Goal: Find specific page/section: Find specific page/section

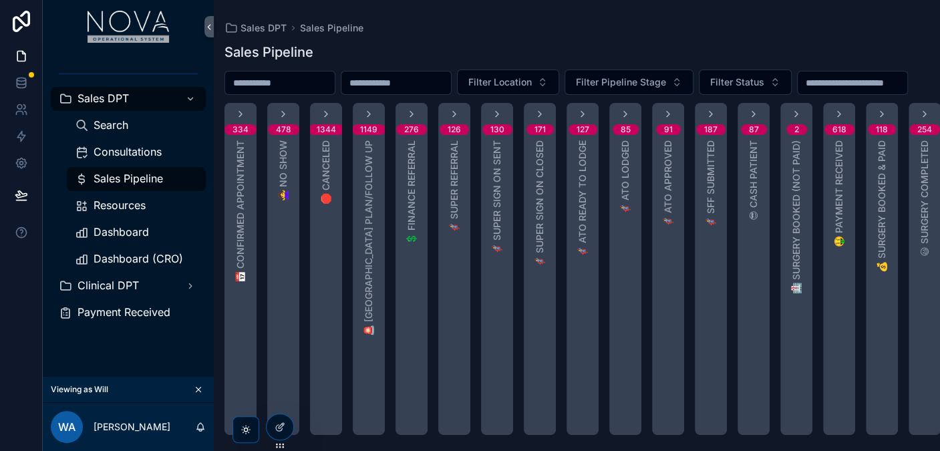
click at [130, 148] on span "Consultations" at bounding box center [128, 152] width 68 height 14
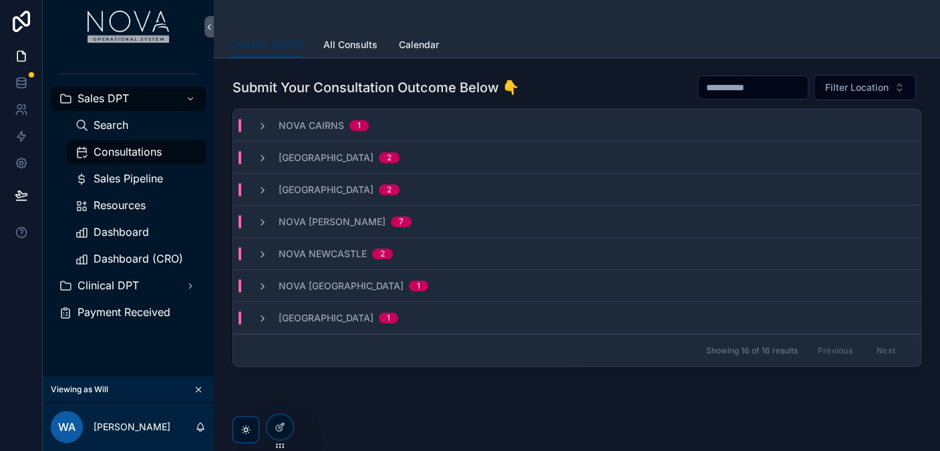
click at [28, 297] on div at bounding box center [21, 225] width 43 height 451
click at [130, 234] on span "Dashboard" at bounding box center [121, 232] width 55 height 14
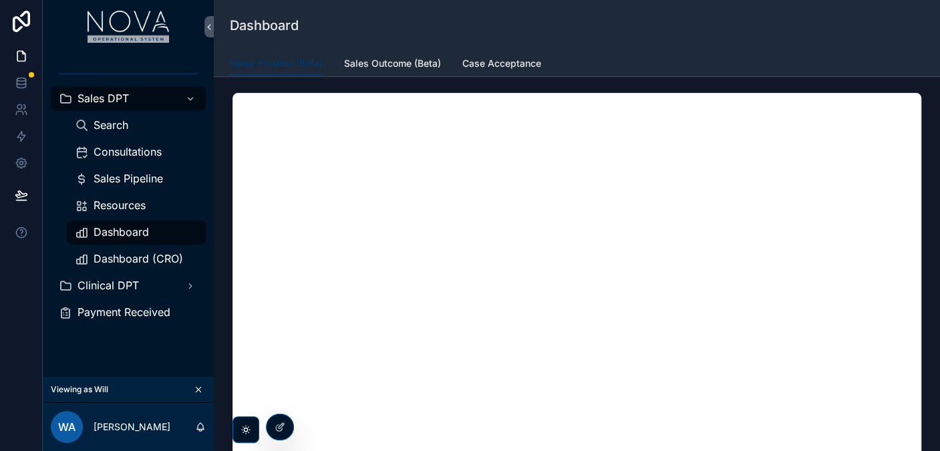
click at [404, 57] on span "Sales Outcome (Beta)" at bounding box center [392, 63] width 97 height 13
click at [506, 54] on link "Case Acceptance" at bounding box center [501, 64] width 79 height 27
click at [154, 262] on span "Dashboard (CRO)" at bounding box center [138, 259] width 89 height 14
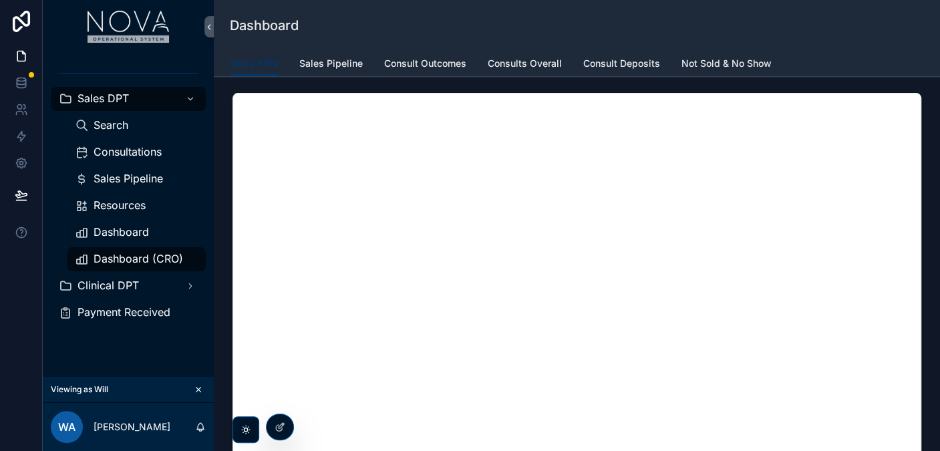
click at [320, 60] on span "Sales Pipeline" at bounding box center [330, 63] width 63 height 13
click at [417, 61] on span "Consult Outcomes" at bounding box center [425, 63] width 82 height 13
click at [519, 61] on span "Consults Overall" at bounding box center [525, 63] width 74 height 13
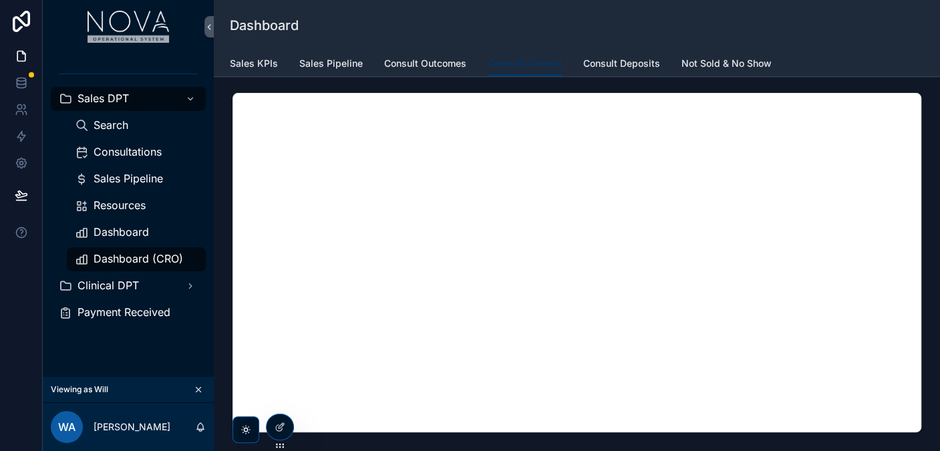
click at [622, 59] on span "Consult Deposits" at bounding box center [621, 63] width 77 height 13
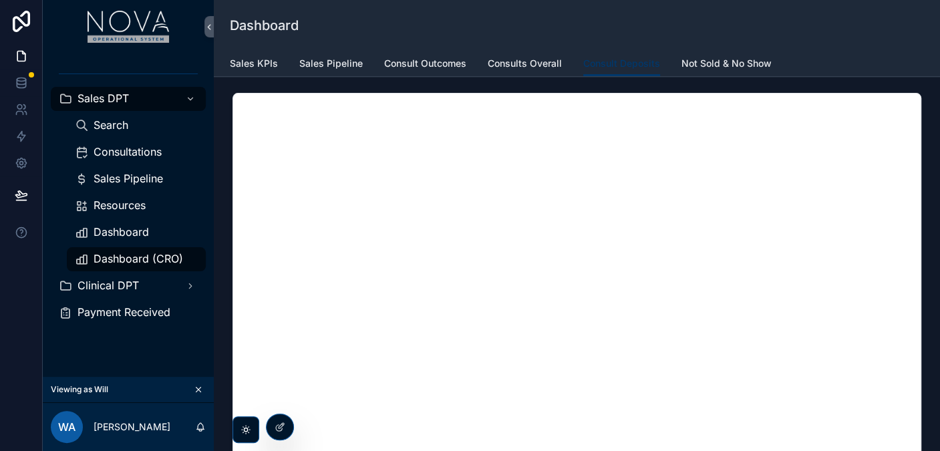
click at [725, 62] on span "Not Sold & No Show" at bounding box center [726, 63] width 90 height 13
click at [759, 27] on div "Dashboard" at bounding box center [577, 25] width 694 height 19
click at [608, 61] on span "Consult Deposits" at bounding box center [621, 63] width 77 height 13
click at [724, 58] on span "Not Sold & No Show" at bounding box center [726, 63] width 90 height 13
click at [134, 155] on span "Consultations" at bounding box center [128, 152] width 68 height 14
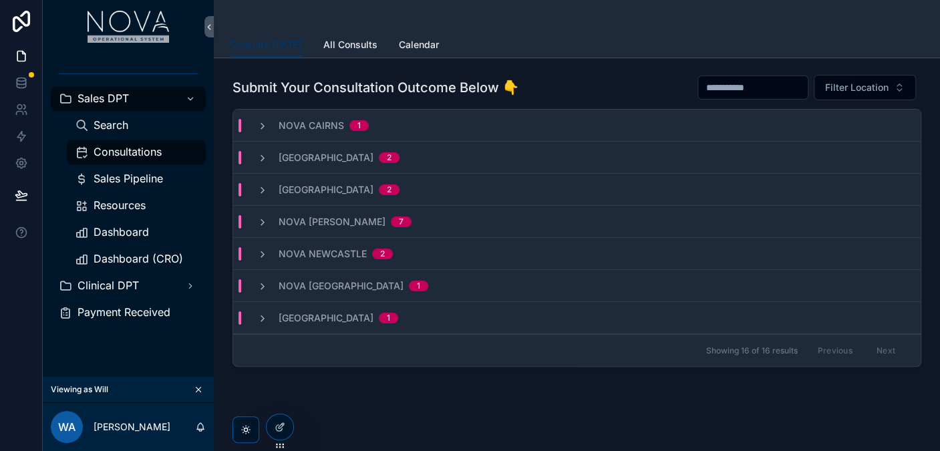
click at [263, 127] on icon "scrollable content" at bounding box center [262, 126] width 11 height 11
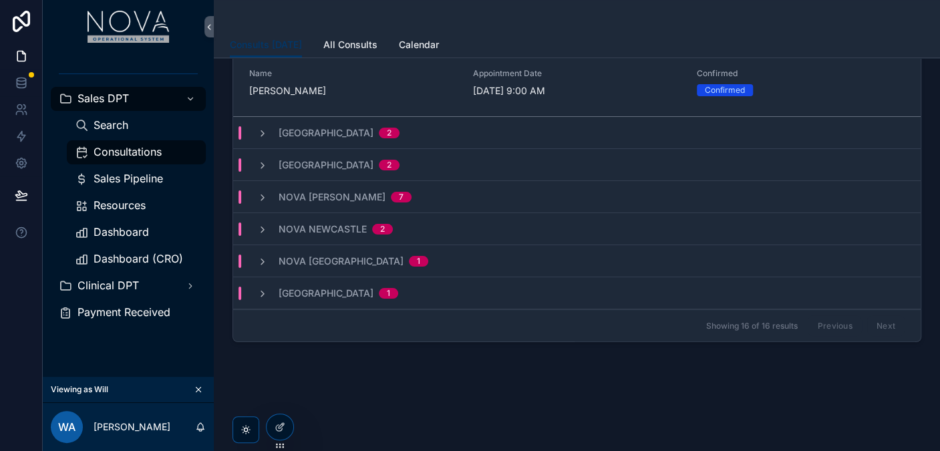
scroll to position [98, 0]
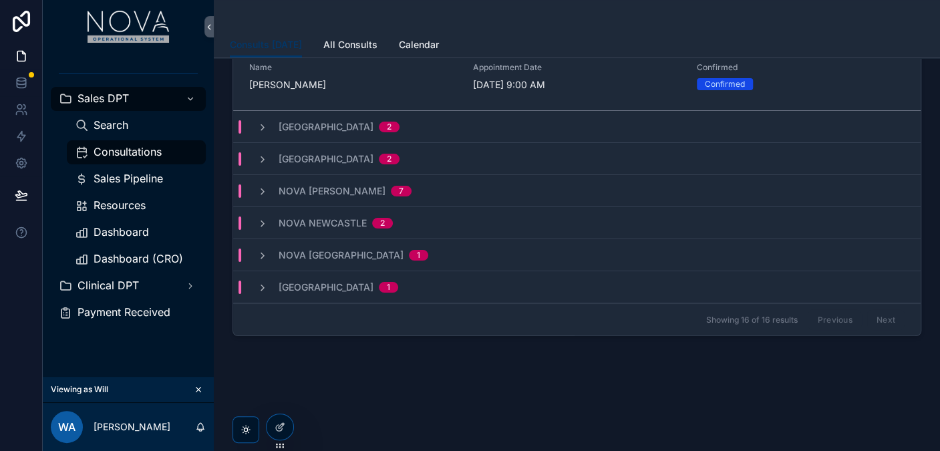
click at [260, 123] on icon "scrollable content" at bounding box center [262, 127] width 11 height 11
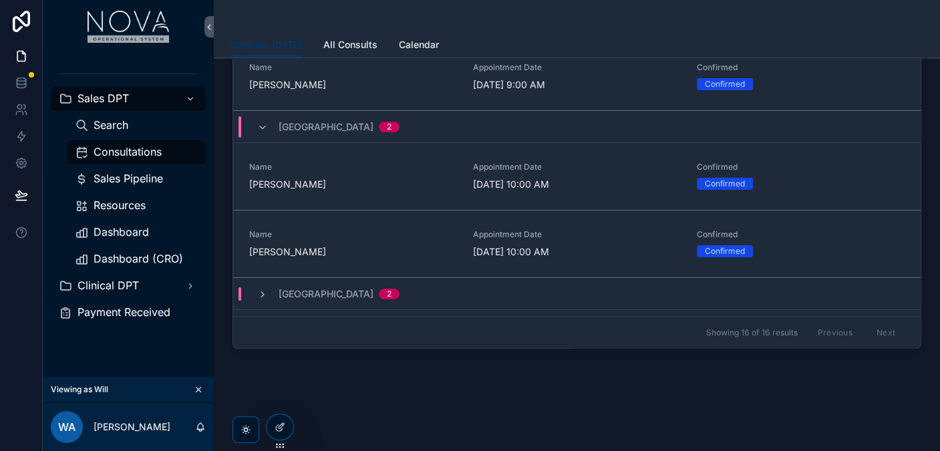
click at [0, 0] on icon "scrollable content" at bounding box center [0, 0] width 0 height 0
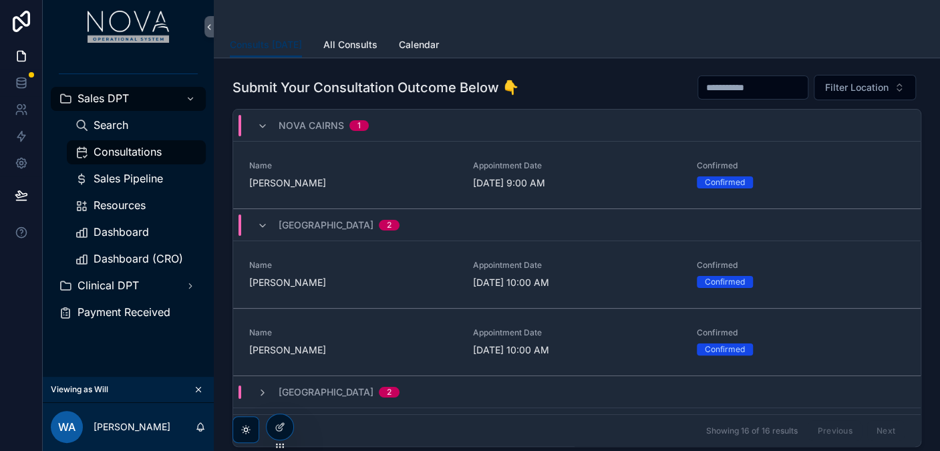
scroll to position [120, 0]
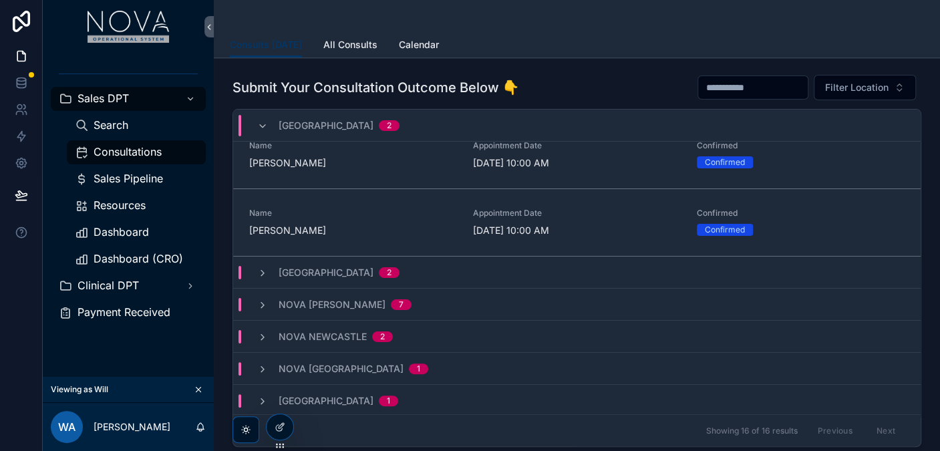
click at [265, 272] on icon "scrollable content" at bounding box center [262, 273] width 11 height 11
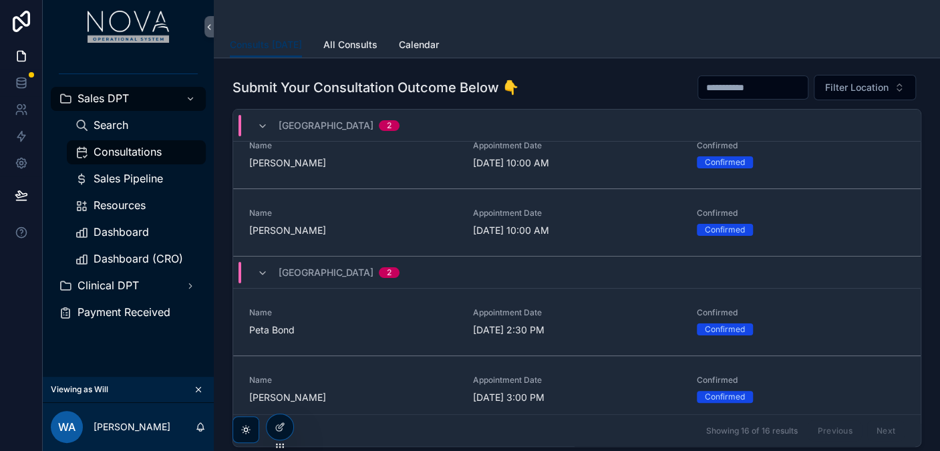
scroll to position [254, 0]
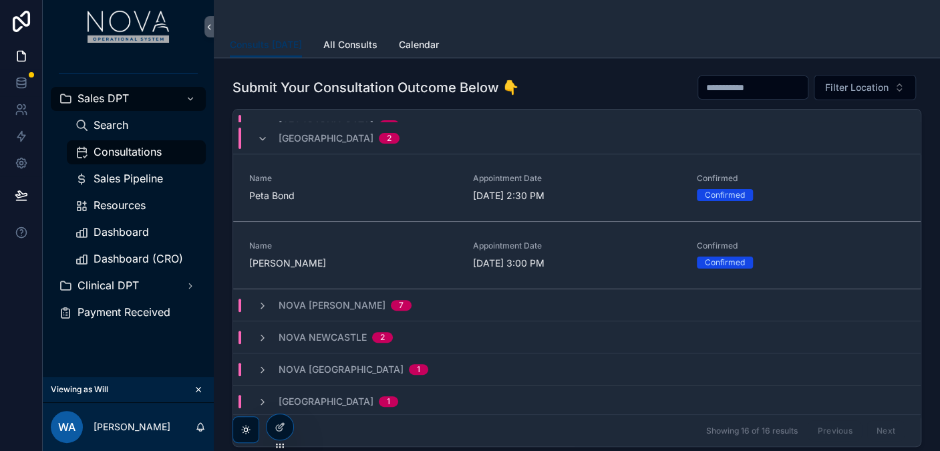
click at [255, 308] on div "Nova [PERSON_NAME] 7" at bounding box center [334, 305] width 186 height 13
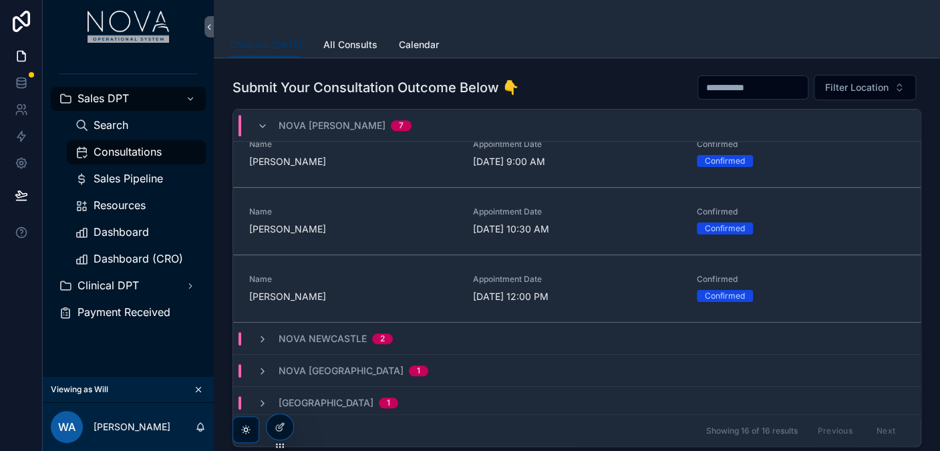
scroll to position [725, 0]
click at [259, 334] on icon "scrollable content" at bounding box center [262, 339] width 11 height 11
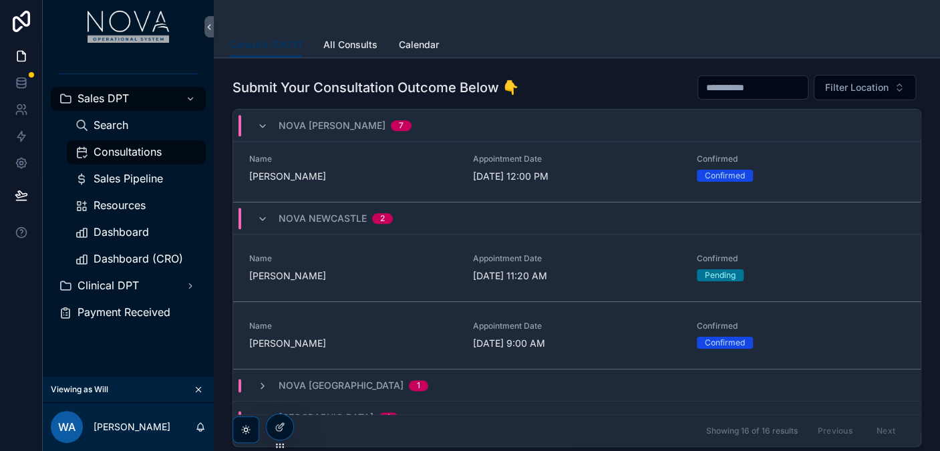
scroll to position [860, 0]
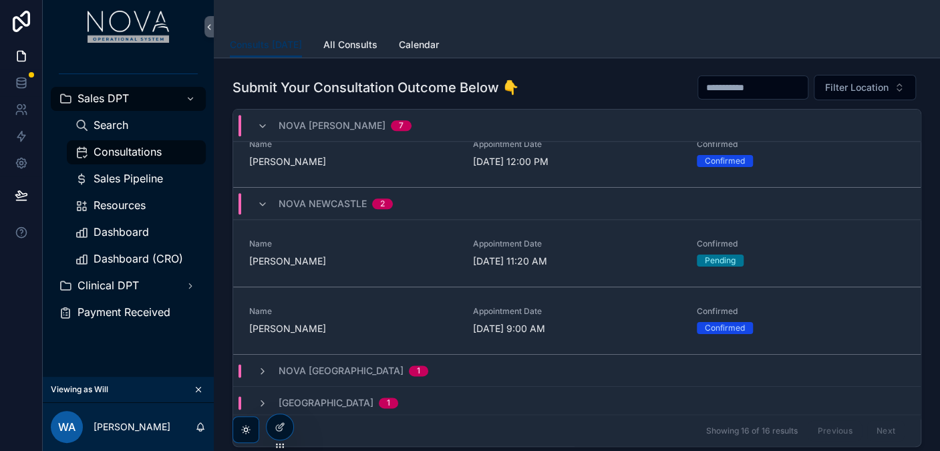
click at [261, 366] on icon "scrollable content" at bounding box center [262, 371] width 11 height 11
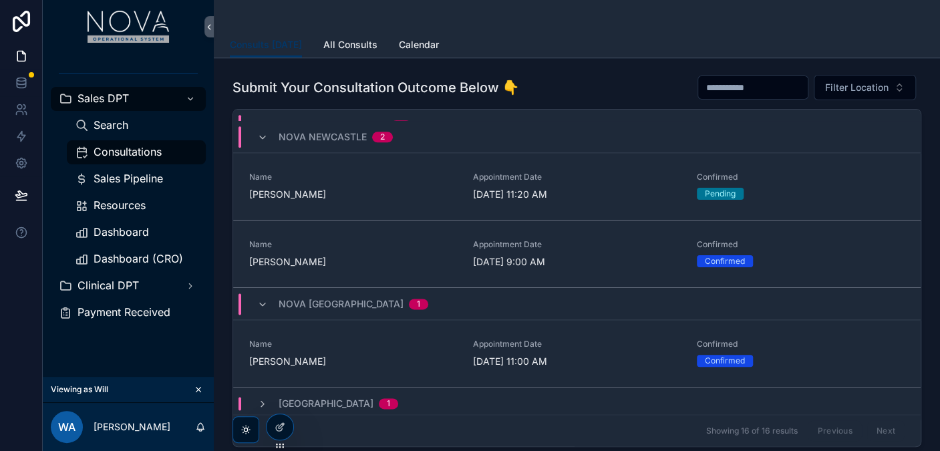
click at [259, 399] on icon "scrollable content" at bounding box center [262, 404] width 11 height 11
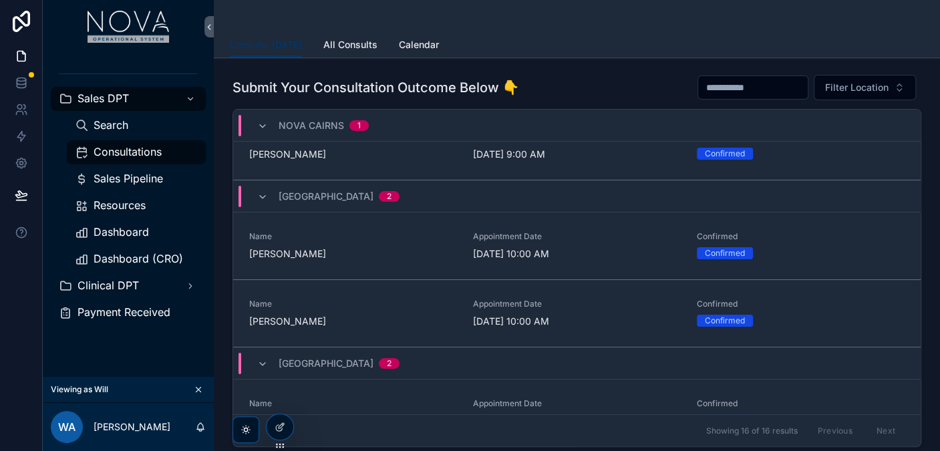
scroll to position [0, 0]
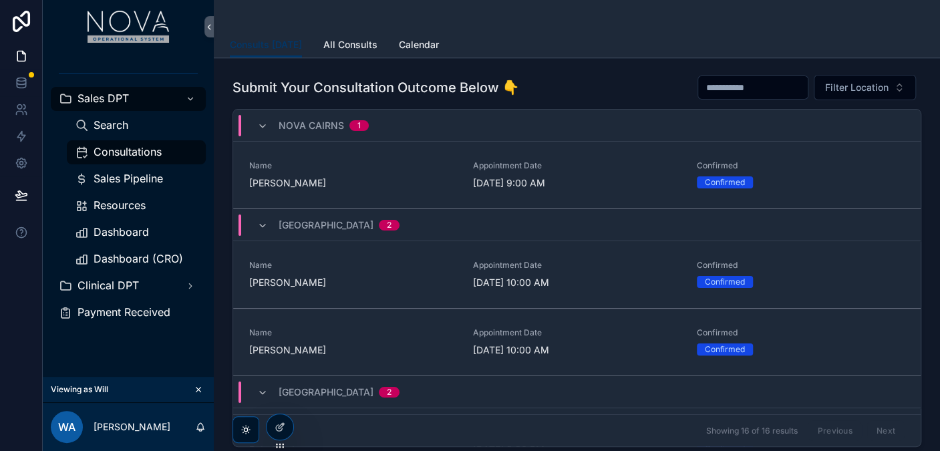
click at [267, 121] on div "Nova Cairns 1" at bounding box center [313, 125] width 112 height 21
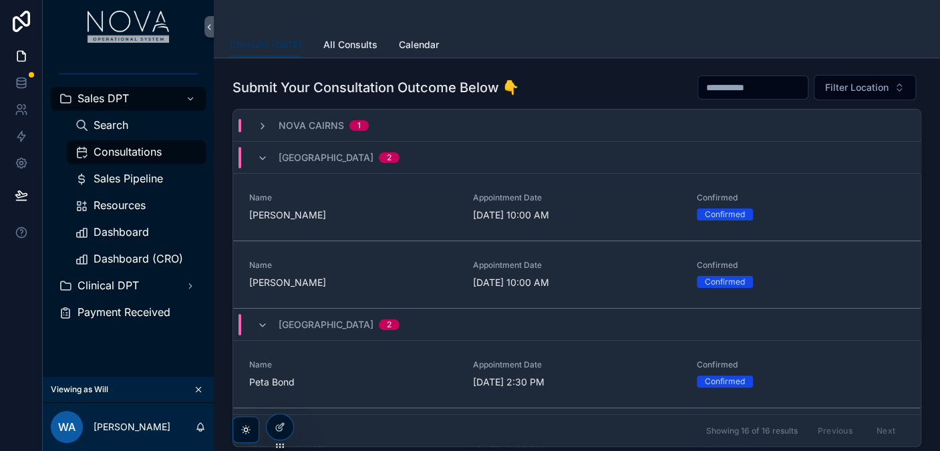
click at [268, 153] on div "[GEOGRAPHIC_DATA] 2" at bounding box center [328, 157] width 142 height 21
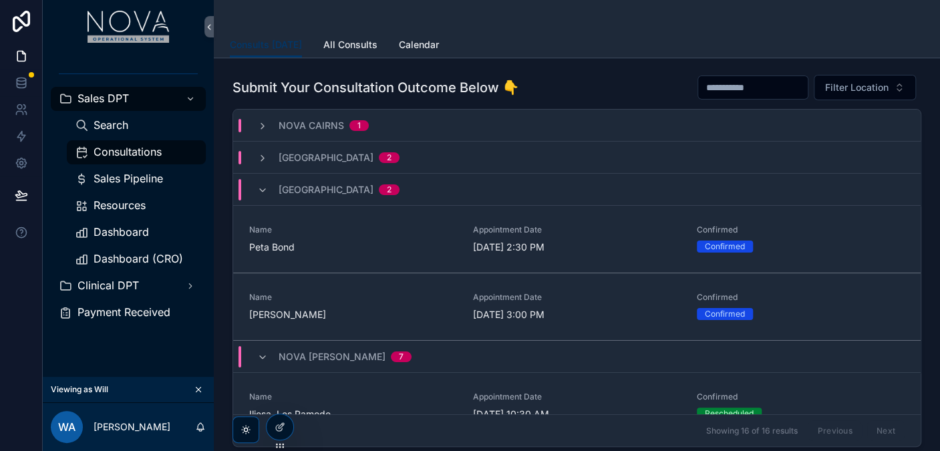
click at [0, 0] on icon "scrollable content" at bounding box center [0, 0] width 0 height 0
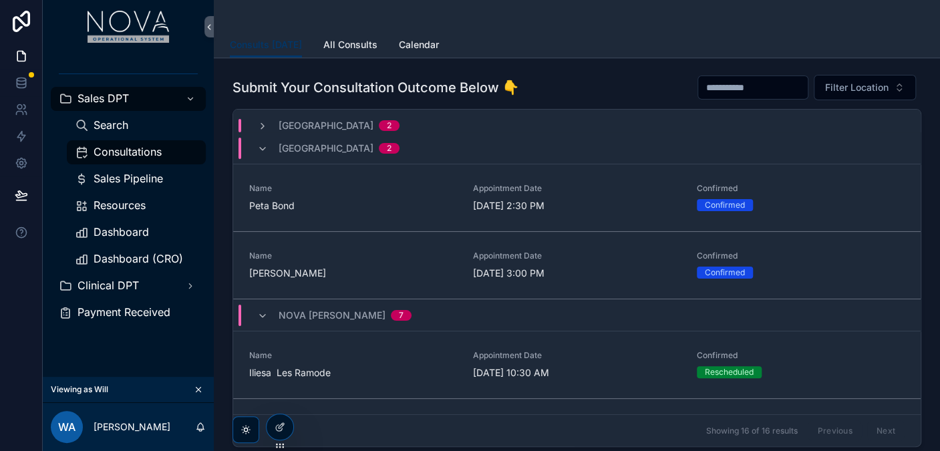
scroll to position [74, 0]
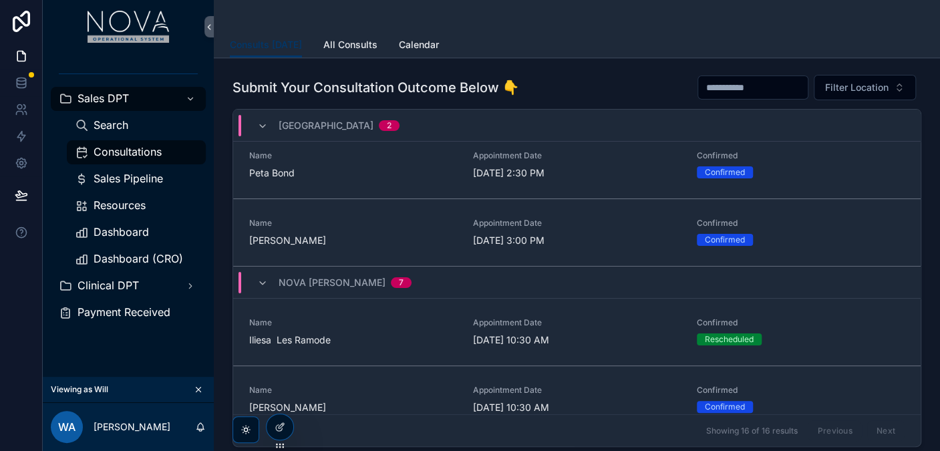
click at [262, 122] on icon "scrollable content" at bounding box center [262, 126] width 11 height 11
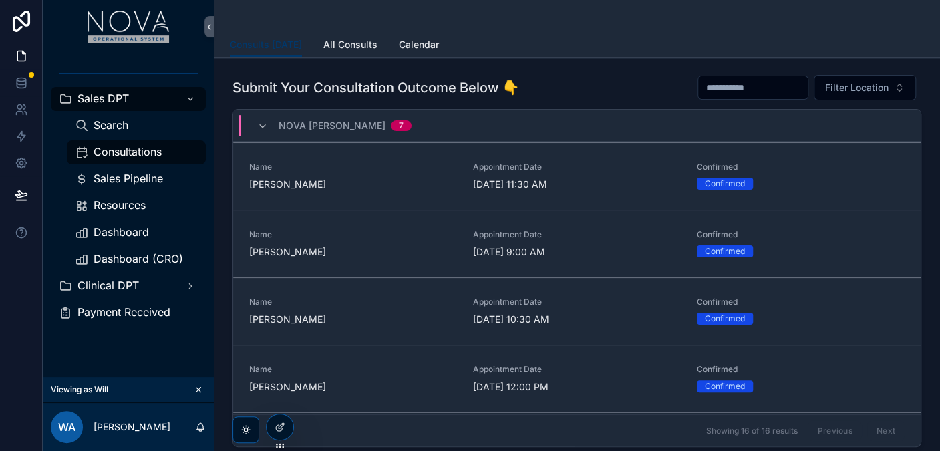
scroll to position [371, 0]
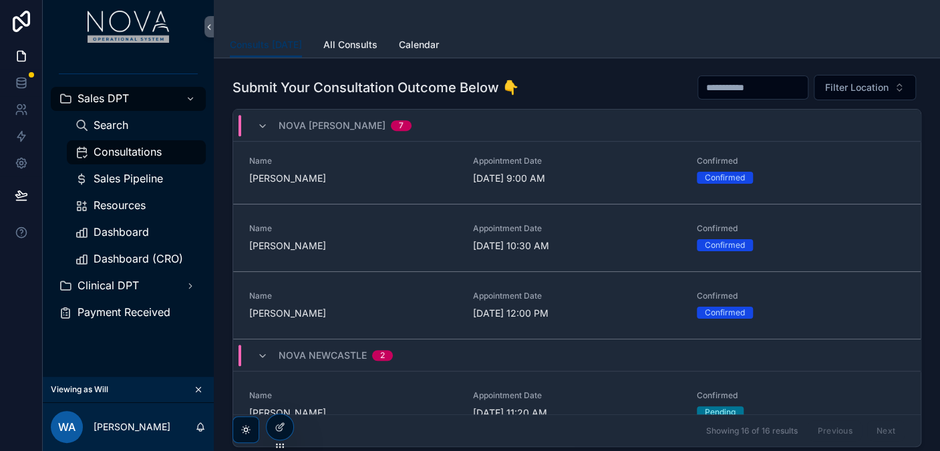
click at [0, 0] on icon "scrollable content" at bounding box center [0, 0] width 0 height 0
click at [262, 122] on icon "scrollable content" at bounding box center [262, 126] width 11 height 11
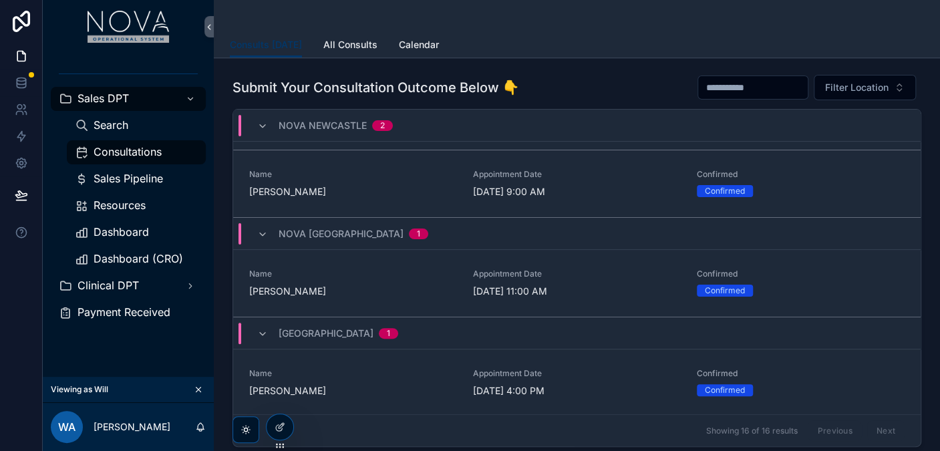
click at [0, 0] on icon "scrollable content" at bounding box center [0, 0] width 0 height 0
click at [263, 116] on div "Nova Newcastle 2" at bounding box center [325, 125] width 136 height 21
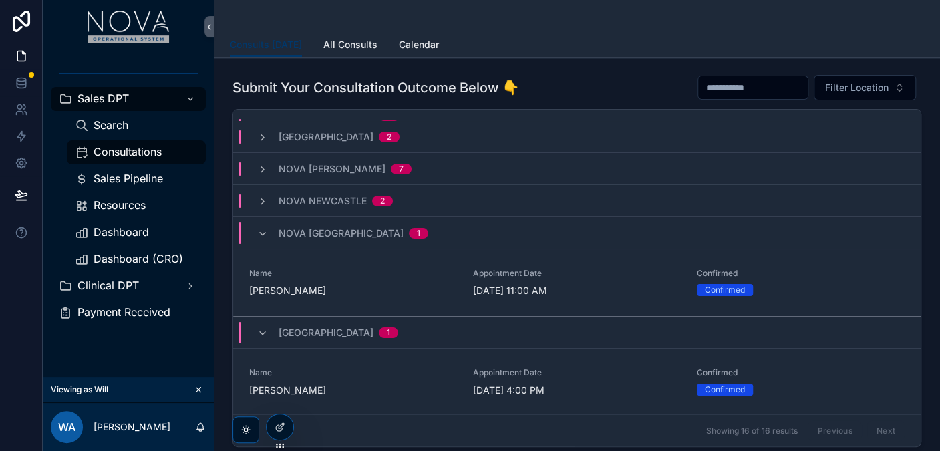
scroll to position [52, 0]
click at [0, 0] on icon "scrollable content" at bounding box center [0, 0] width 0 height 0
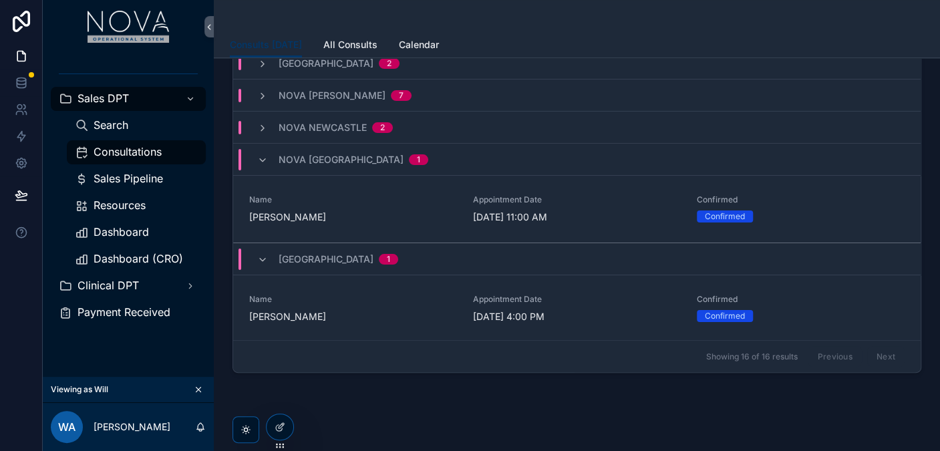
scroll to position [0, 0]
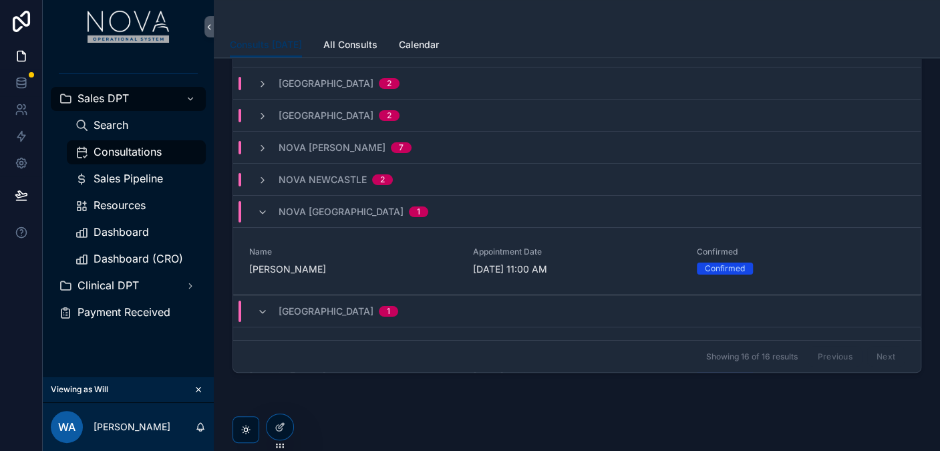
click at [262, 209] on icon "scrollable content" at bounding box center [262, 212] width 11 height 11
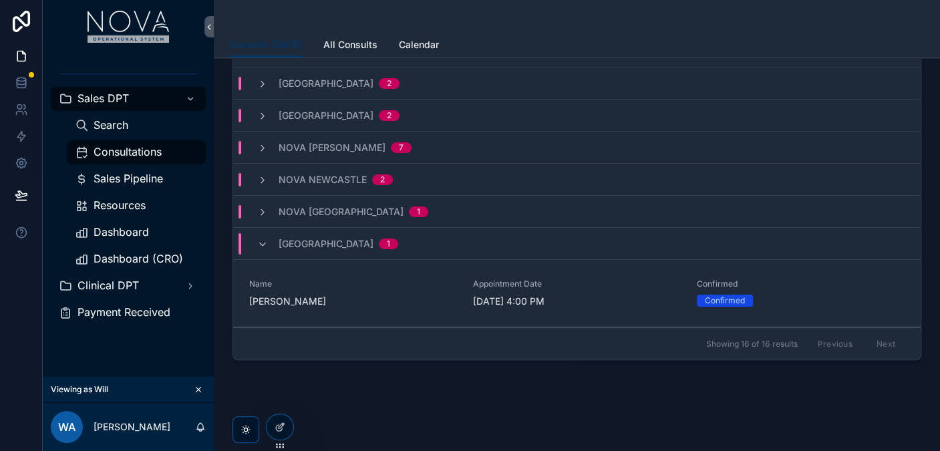
click at [265, 244] on icon "scrollable content" at bounding box center [262, 244] width 11 height 11
